Goal: Task Accomplishment & Management: Manage account settings

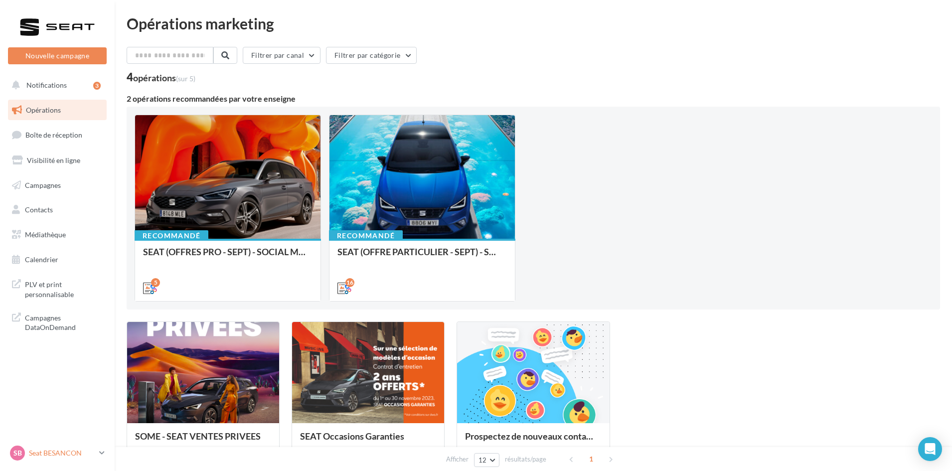
click at [102, 453] on icon at bounding box center [101, 452] width 5 height 8
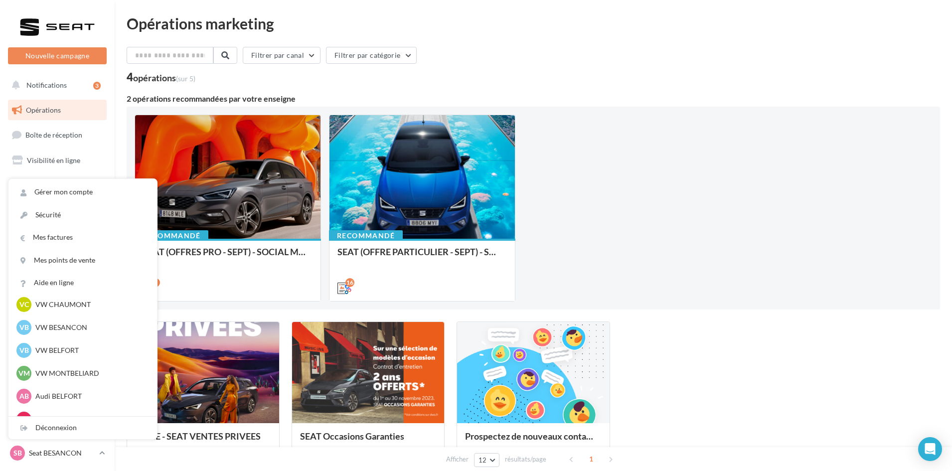
scroll to position [399, 0]
click at [71, 331] on p "VW BESANCON" at bounding box center [90, 327] width 110 height 10
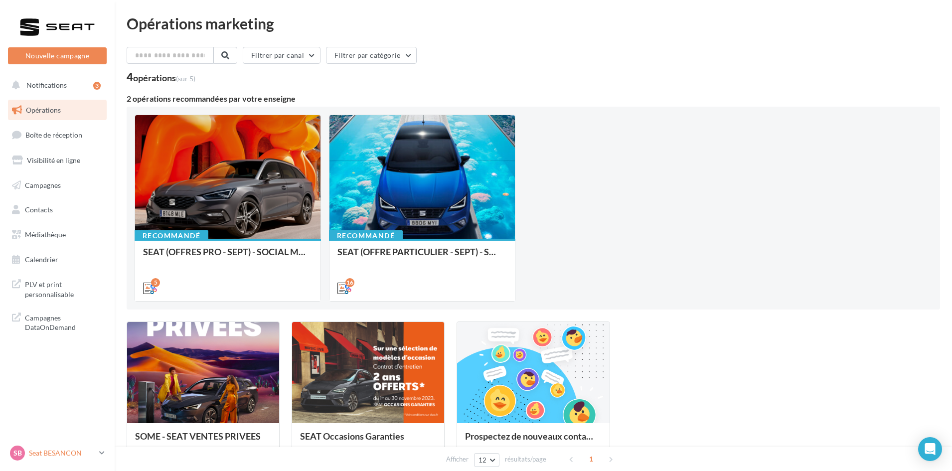
click at [98, 451] on link "SB Seat BESANCON SEAT-BESANCON" at bounding box center [57, 452] width 99 height 19
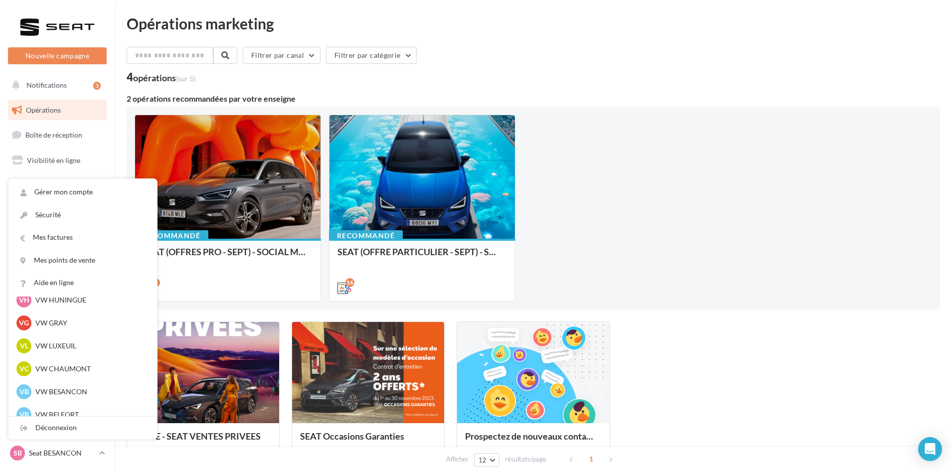
scroll to position [399, 0]
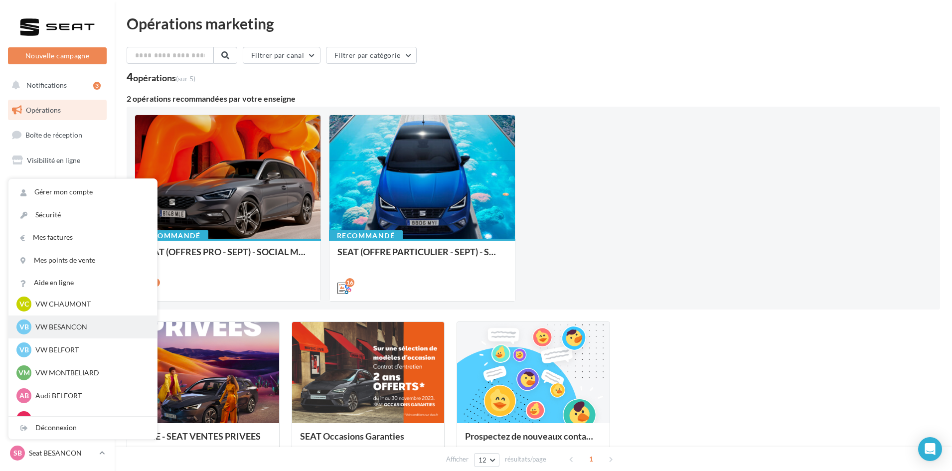
click at [73, 328] on p "VW BESANCON" at bounding box center [90, 327] width 110 height 10
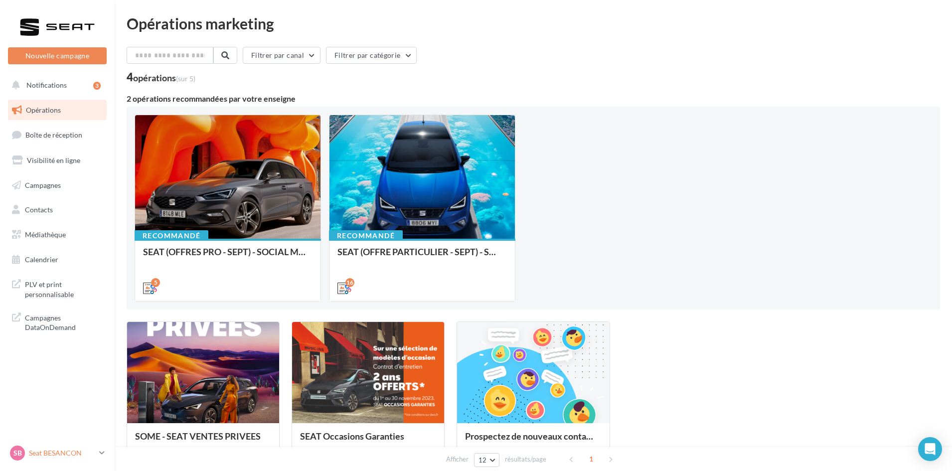
click at [96, 447] on link "SB Seat BESANCON SEAT-BESANCON" at bounding box center [57, 452] width 99 height 19
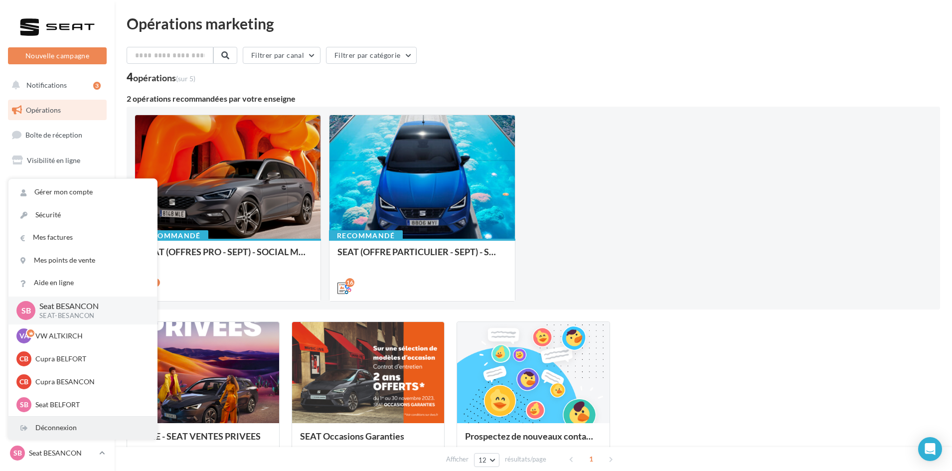
click at [67, 429] on div "Déconnexion" at bounding box center [82, 427] width 148 height 22
